Goal: Task Accomplishment & Management: Complete application form

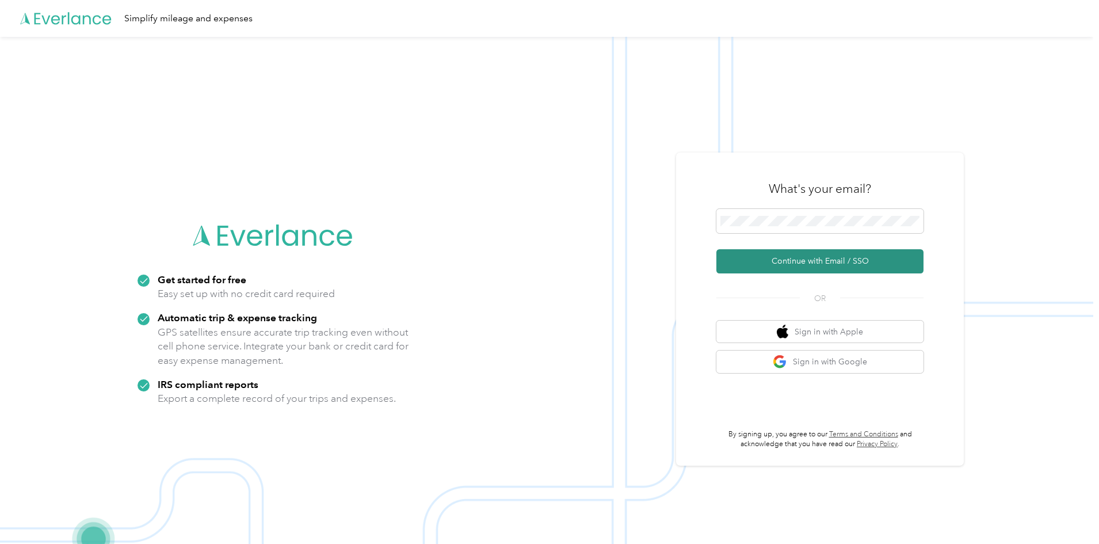
click at [832, 261] on button "Continue with Email / SSO" at bounding box center [819, 261] width 207 height 24
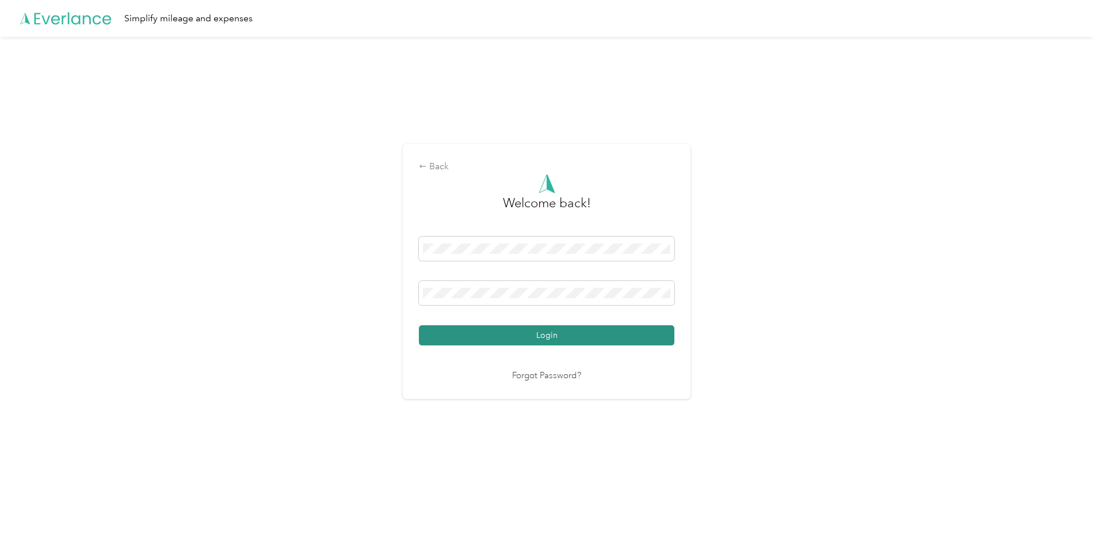
click at [549, 331] on button "Login" at bounding box center [546, 335] width 255 height 20
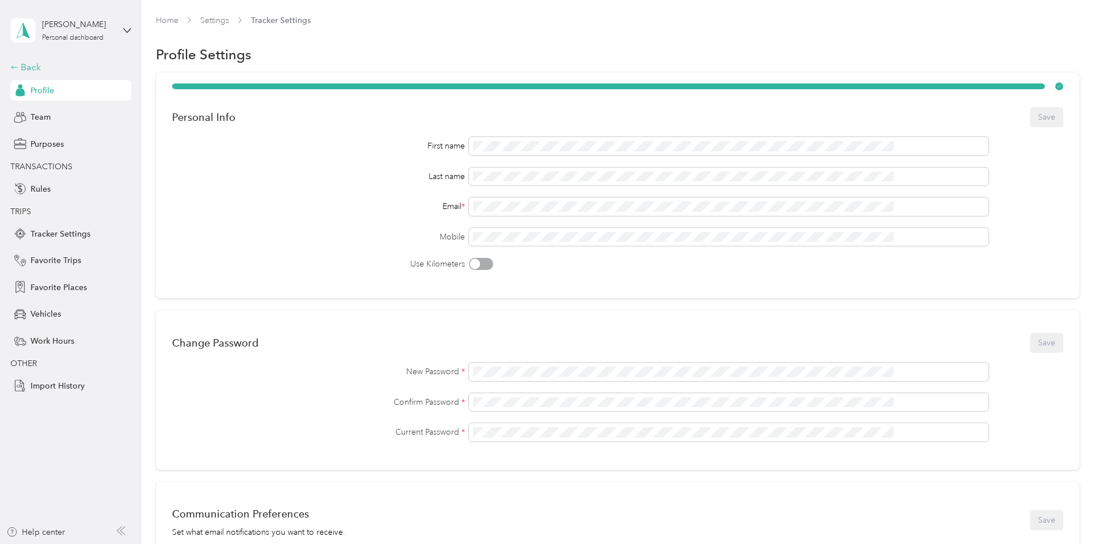
click at [24, 65] on div "Back" at bounding box center [67, 67] width 115 height 14
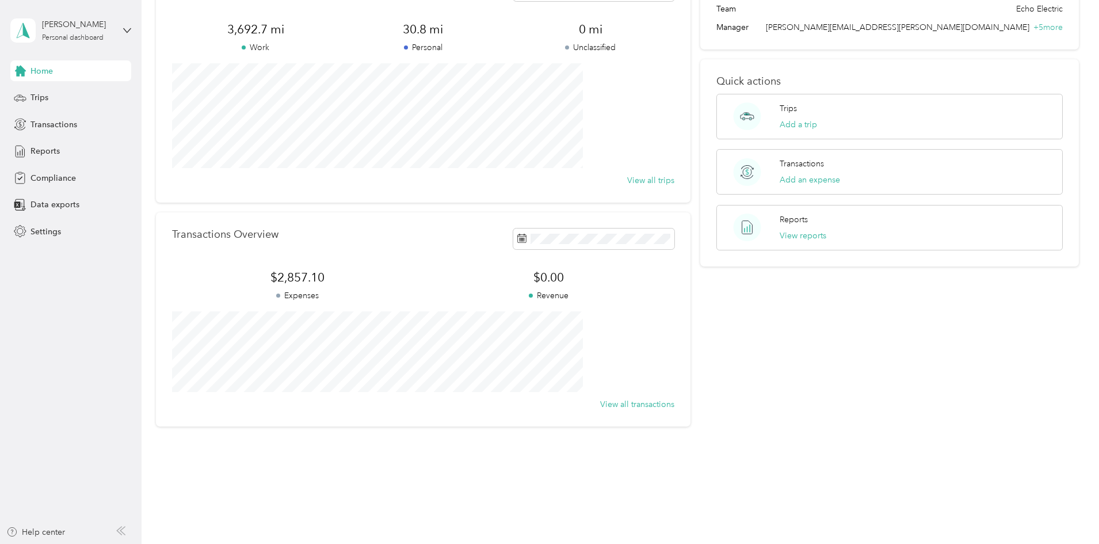
scroll to position [87, 0]
click at [37, 145] on div "Reports" at bounding box center [70, 151] width 121 height 21
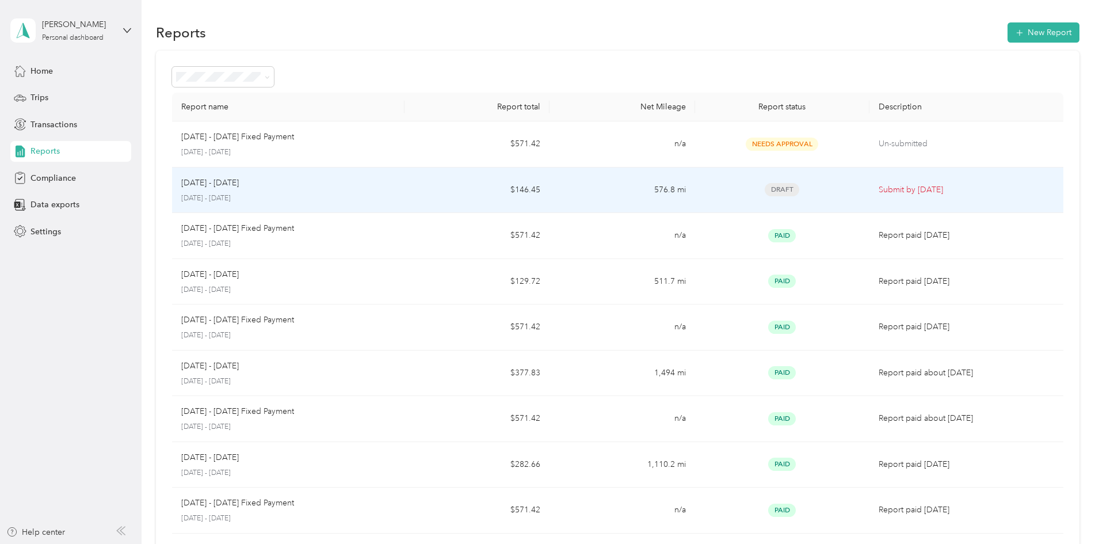
click at [580, 189] on td "576.8 mi" at bounding box center [621, 190] width 145 height 46
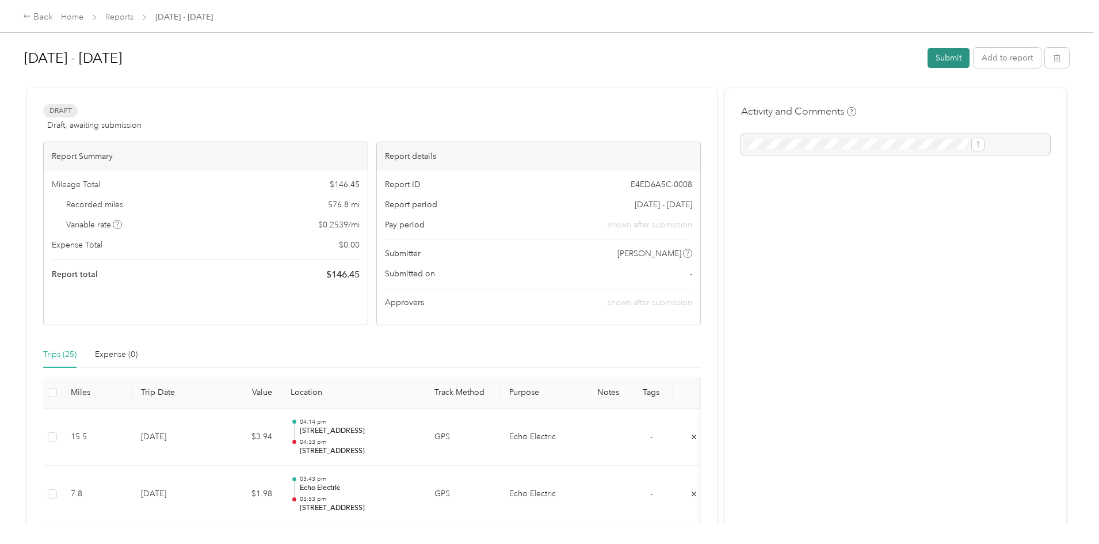
click at [927, 56] on button "Submit" at bounding box center [948, 58] width 42 height 20
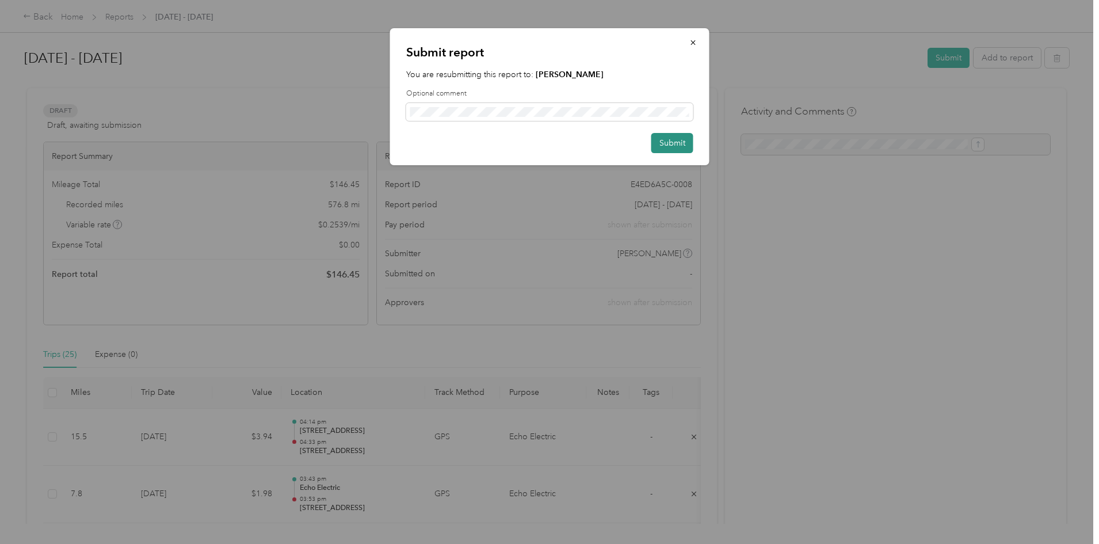
click at [674, 140] on button "Submit" at bounding box center [672, 143] width 42 height 20
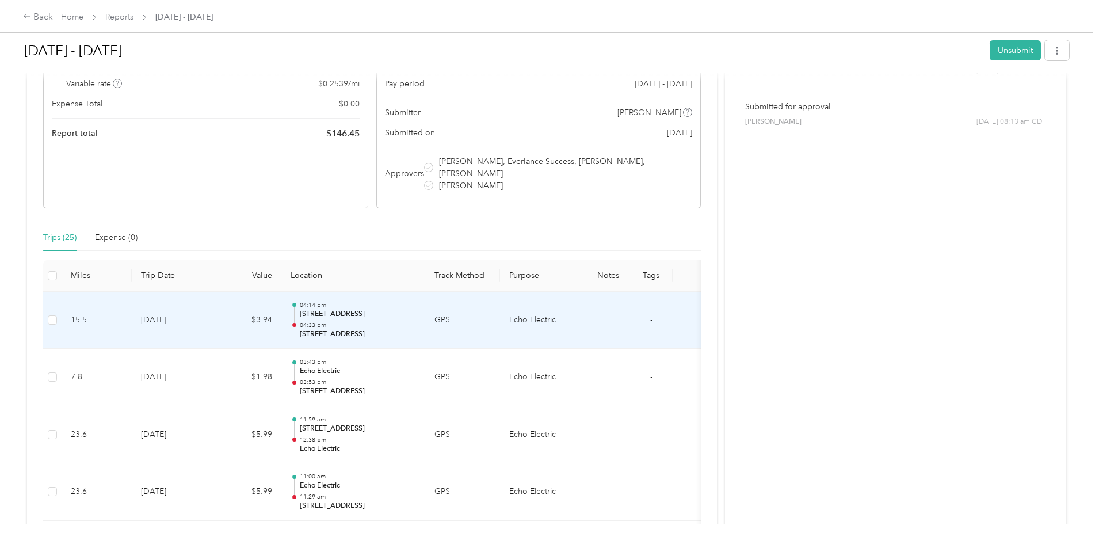
scroll to position [173, 0]
